Goal: Communication & Community: Answer question/provide support

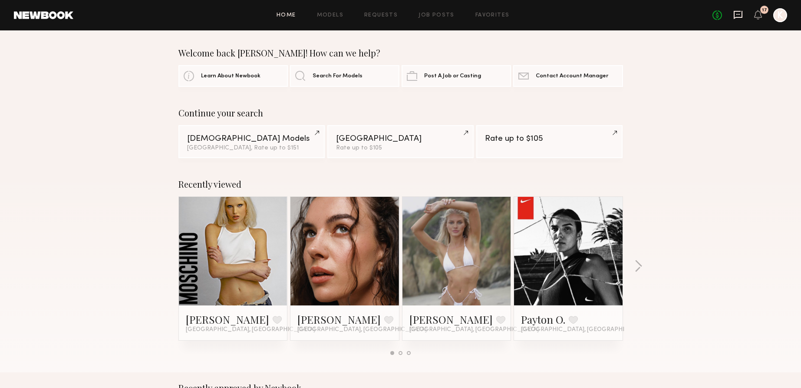
click at [742, 14] on icon at bounding box center [738, 15] width 9 height 8
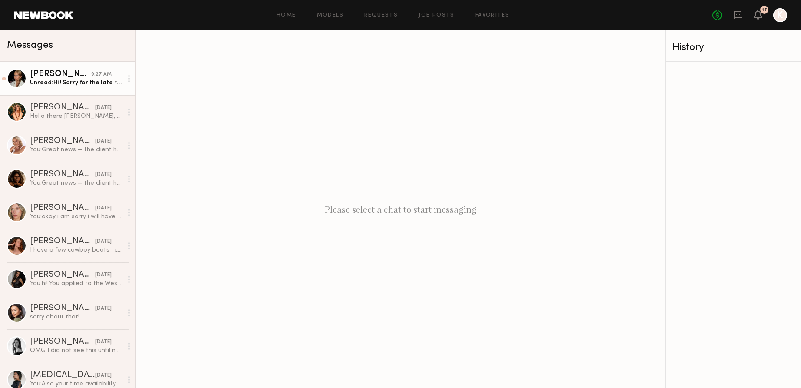
click at [61, 89] on link "[PERSON_NAME] 9:27 AM Unread: Hi! Sorry for the late response, let me know abou…" at bounding box center [68, 78] width 136 height 33
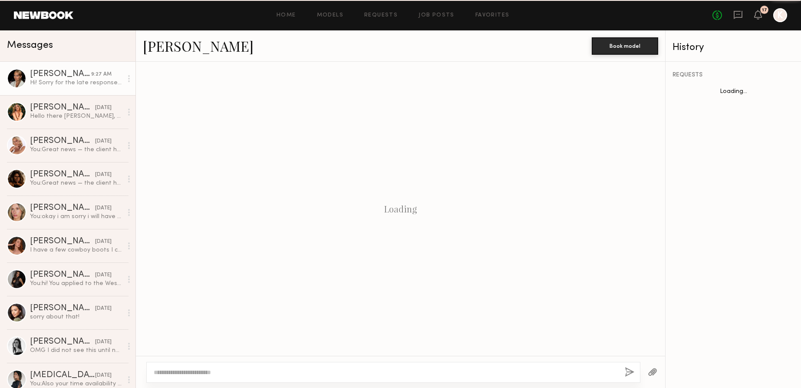
scroll to position [371, 0]
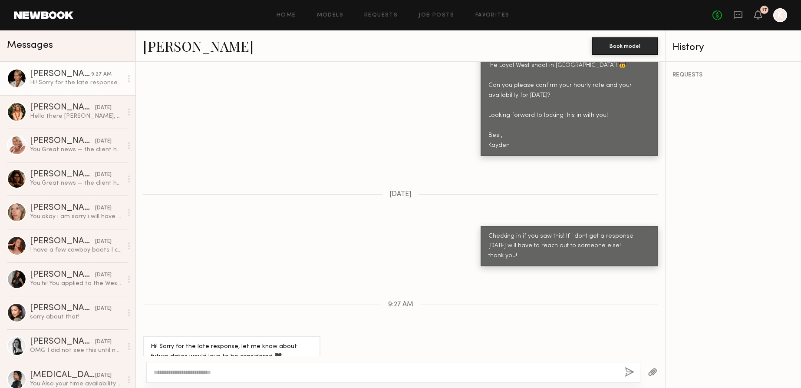
click at [317, 370] on textarea at bounding box center [386, 372] width 464 height 9
type textarea "**********"
click at [631, 375] on button "button" at bounding box center [630, 372] width 10 height 11
